Goal: Information Seeking & Learning: Find specific fact

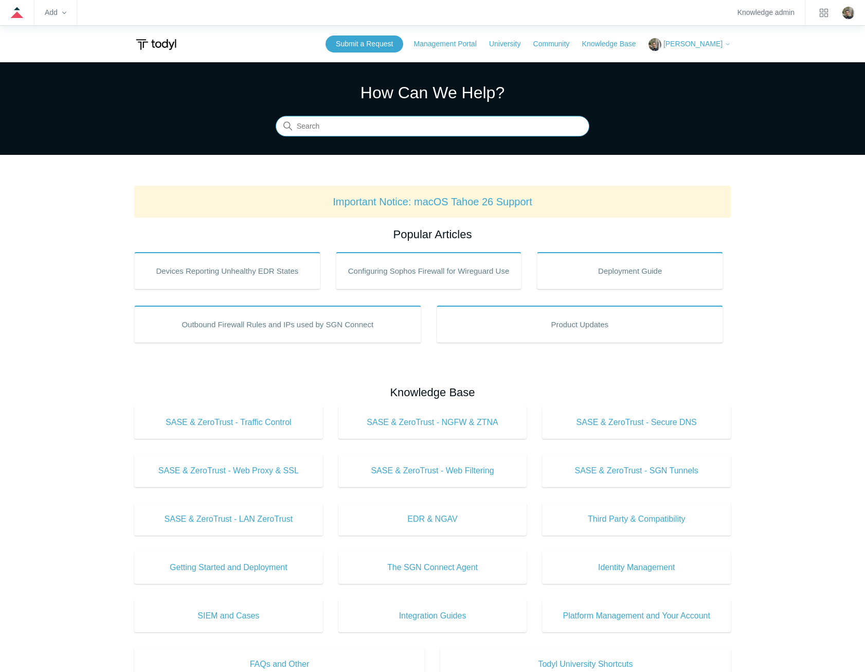
click at [383, 121] on input "Search" at bounding box center [433, 126] width 314 height 21
type input "sgn services"
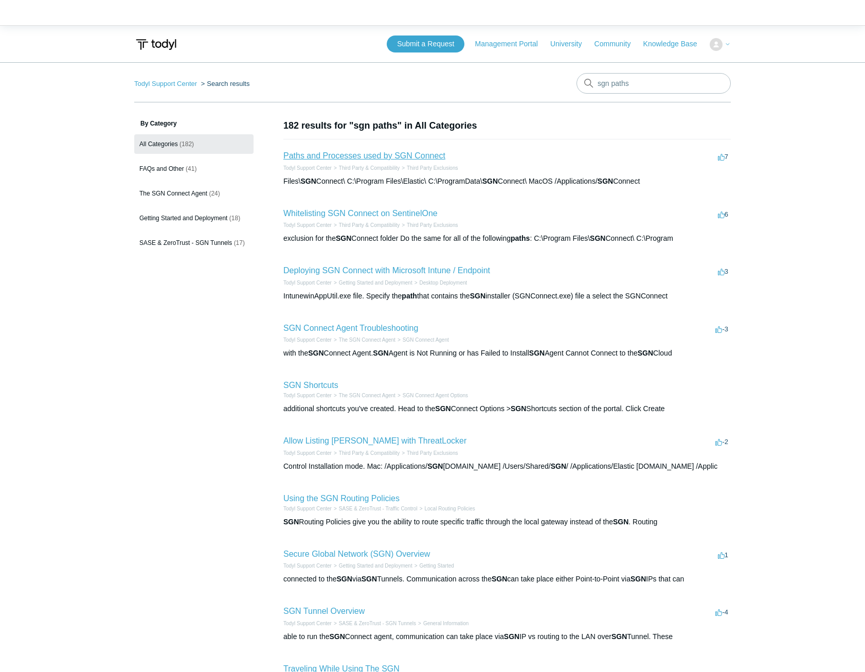
click at [331, 155] on link "Paths and Processes used by SGN Connect" at bounding box center [364, 155] width 162 height 9
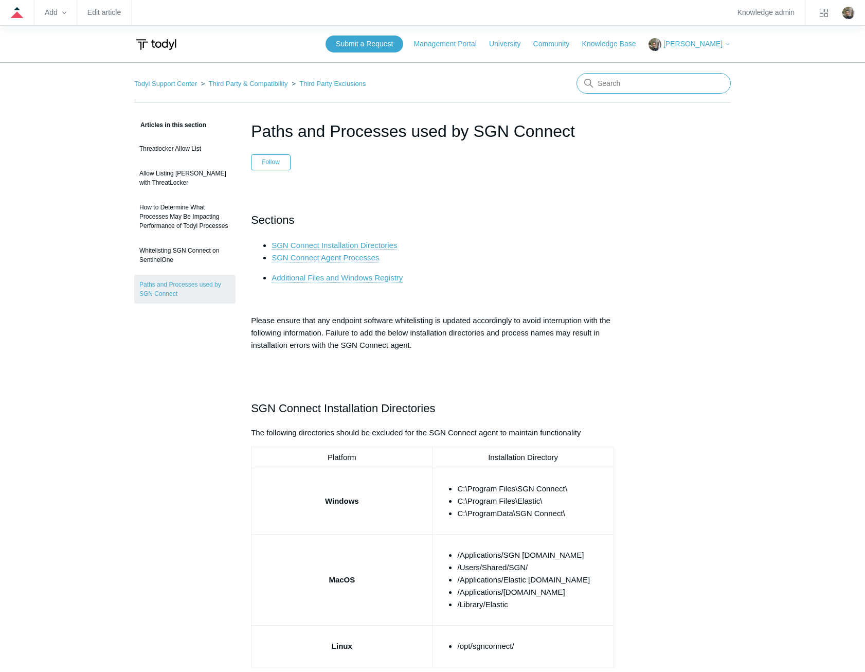
click at [674, 85] on input "Search" at bounding box center [653, 83] width 154 height 21
type input "mcafee"
